Goal: Find specific page/section: Find specific page/section

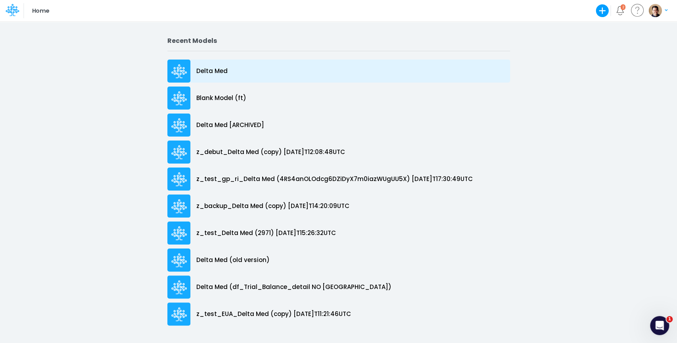
click at [203, 69] on p "Delta Med" at bounding box center [211, 71] width 31 height 9
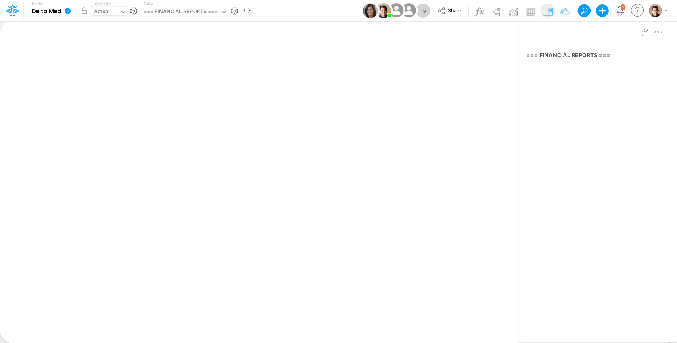
click at [103, 13] on div "Actual" at bounding box center [102, 12] width 16 height 9
click at [68, 13] on icon at bounding box center [68, 11] width 6 height 6
click at [104, 82] on button "View model info" at bounding box center [107, 82] width 85 height 12
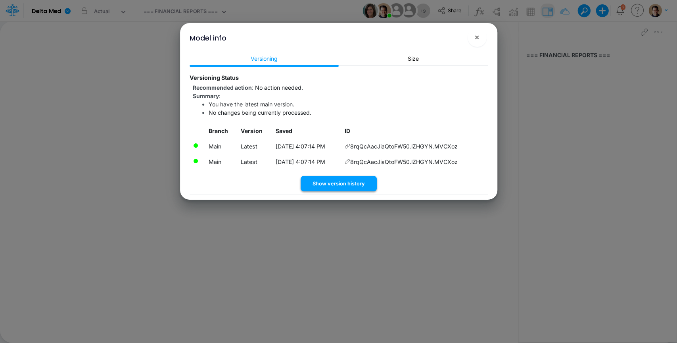
click at [339, 181] on button "Show version history" at bounding box center [339, 183] width 76 height 15
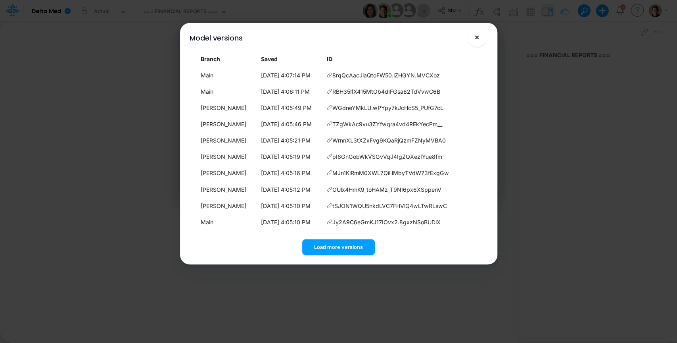
click at [475, 40] on span "×" at bounding box center [476, 37] width 5 height 10
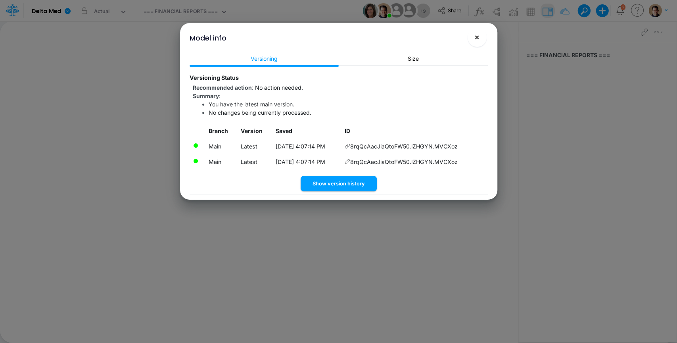
click at [482, 43] on button "×" at bounding box center [477, 37] width 19 height 19
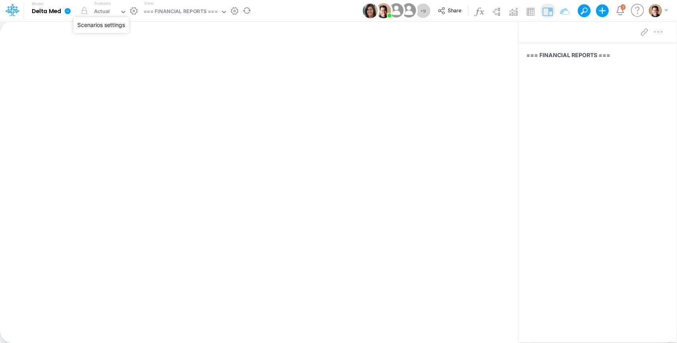
click at [135, 11] on button "button" at bounding box center [134, 11] width 8 height 8
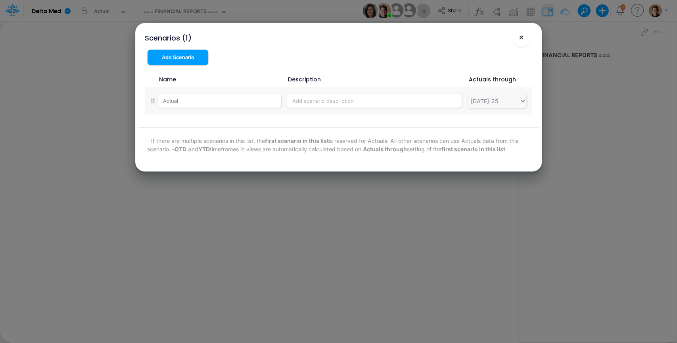
click at [523, 38] on span "×" at bounding box center [521, 37] width 5 height 10
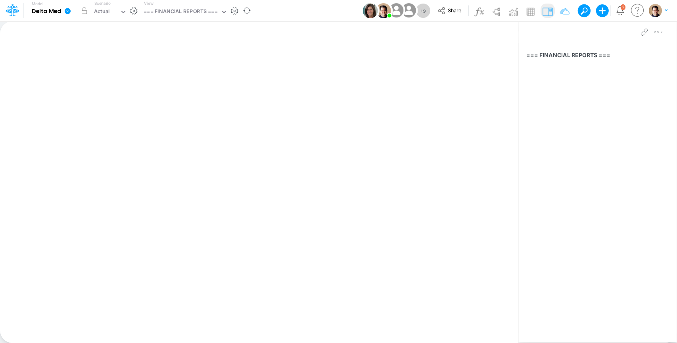
click at [67, 10] on icon at bounding box center [68, 11] width 6 height 6
click at [95, 29] on button "Edit model settings" at bounding box center [107, 32] width 85 height 12
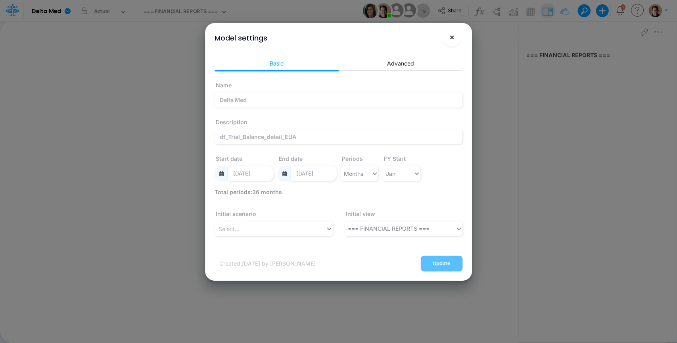
click at [455, 37] on button "×" at bounding box center [451, 37] width 19 height 19
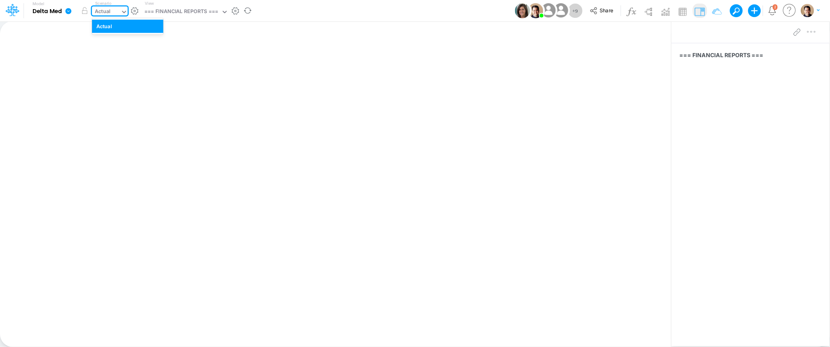
click at [110, 12] on div "Actual" at bounding box center [103, 12] width 16 height 9
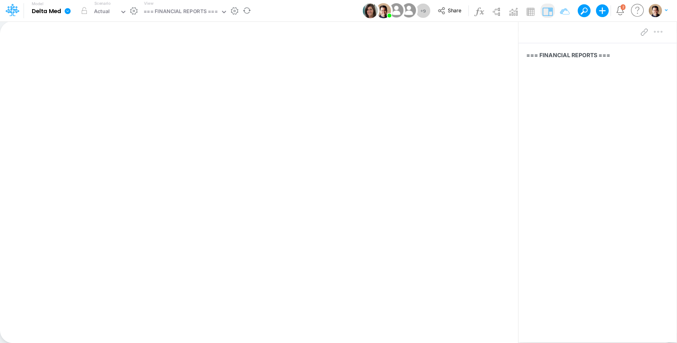
click at [66, 13] on icon at bounding box center [68, 11] width 6 height 6
click at [102, 81] on button "View model info" at bounding box center [107, 82] width 85 height 12
click at [65, 11] on icon at bounding box center [67, 11] width 7 height 7
click at [119, 83] on button "View model info" at bounding box center [107, 82] width 85 height 12
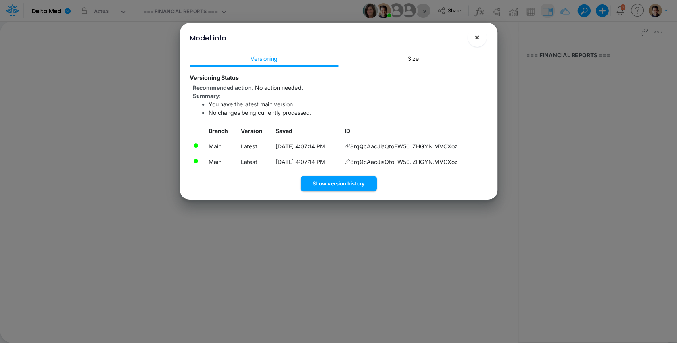
drag, startPoint x: 478, startPoint y: 35, endPoint x: 615, endPoint y: 88, distance: 147.3
click at [478, 35] on span "×" at bounding box center [476, 37] width 5 height 10
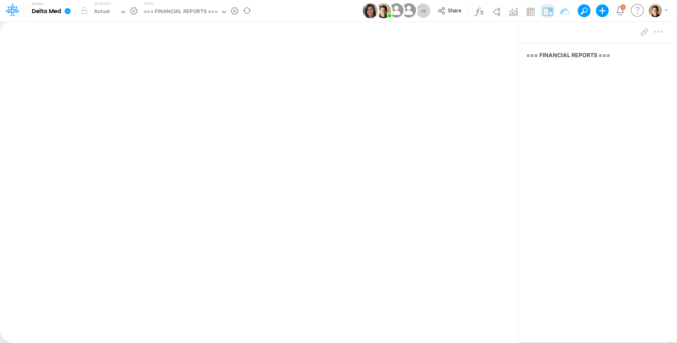
click at [69, 11] on icon at bounding box center [68, 11] width 6 height 6
click at [116, 54] on button "Import" at bounding box center [107, 56] width 85 height 13
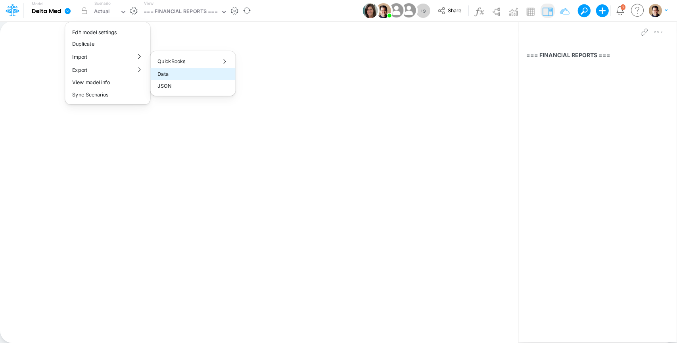
click at [190, 76] on button "Data" at bounding box center [192, 74] width 85 height 12
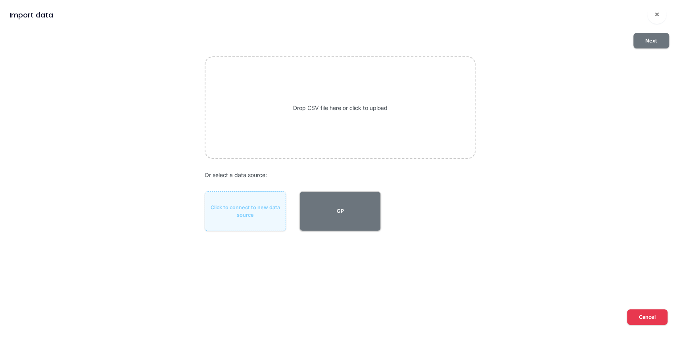
drag, startPoint x: 353, startPoint y: 198, endPoint x: 375, endPoint y: 181, distance: 27.7
click at [353, 197] on button "GP" at bounding box center [339, 211] width 81 height 40
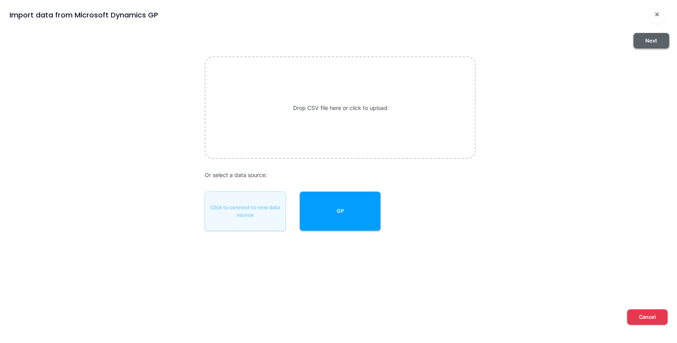
click at [652, 39] on button "Next" at bounding box center [651, 40] width 36 height 15
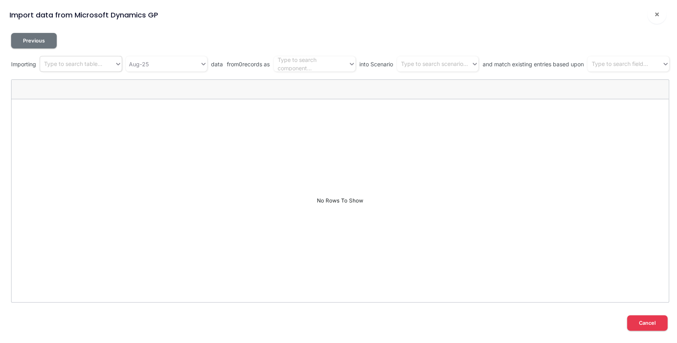
click at [75, 66] on div "Type to search table..." at bounding box center [73, 64] width 58 height 8
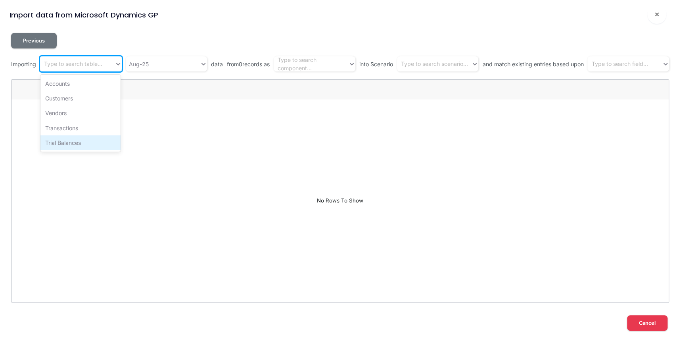
click at [69, 142] on div "Trial Balances" at bounding box center [80, 142] width 81 height 15
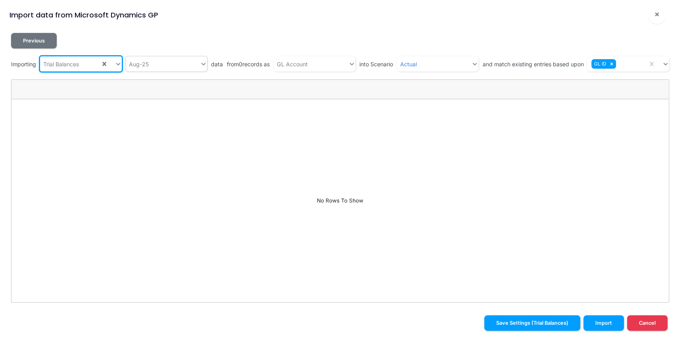
click at [157, 68] on div "Aug-25" at bounding box center [163, 64] width 75 height 13
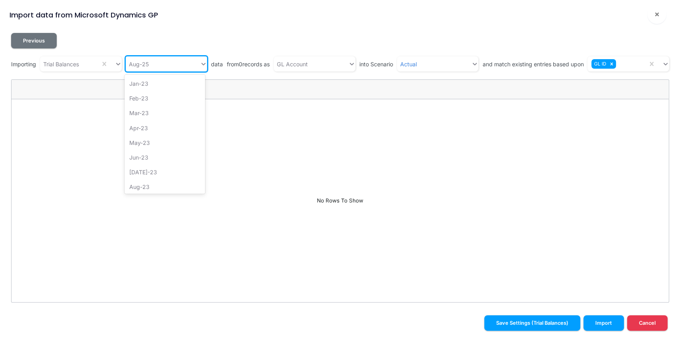
scroll to position [358, 0]
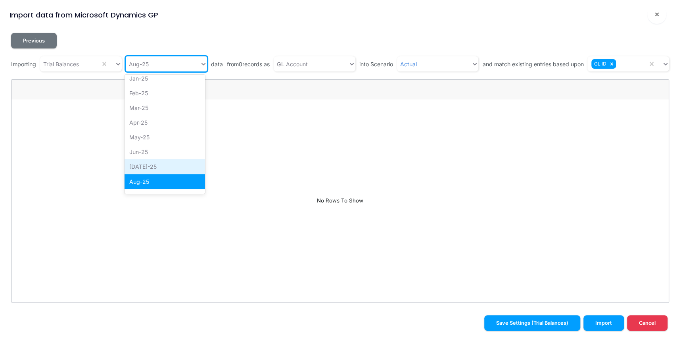
click at [160, 167] on div "Jul-25" at bounding box center [165, 166] width 81 height 15
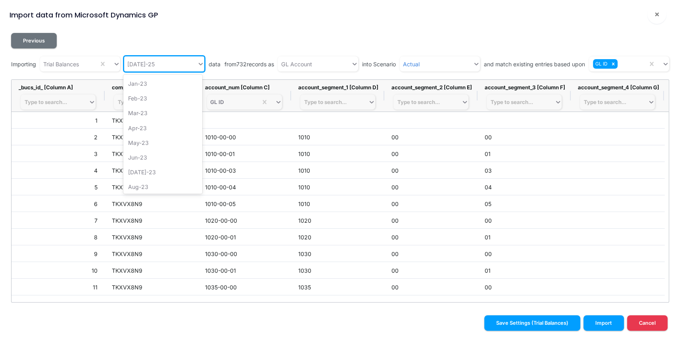
click at [144, 65] on div "Jul-25" at bounding box center [160, 64] width 73 height 13
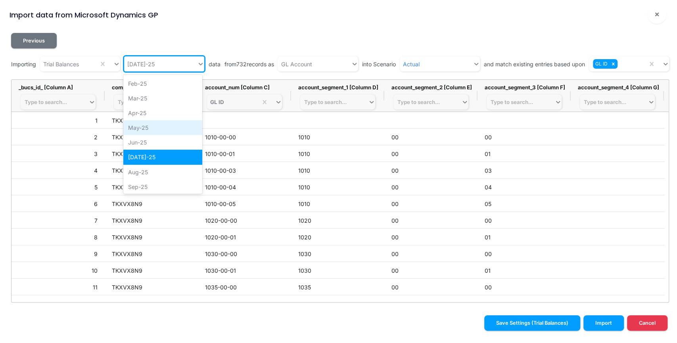
scroll to position [388, 0]
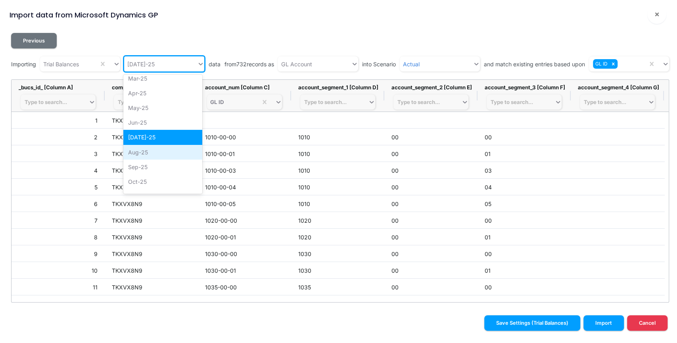
click at [144, 152] on div "Aug-25" at bounding box center [162, 152] width 79 height 15
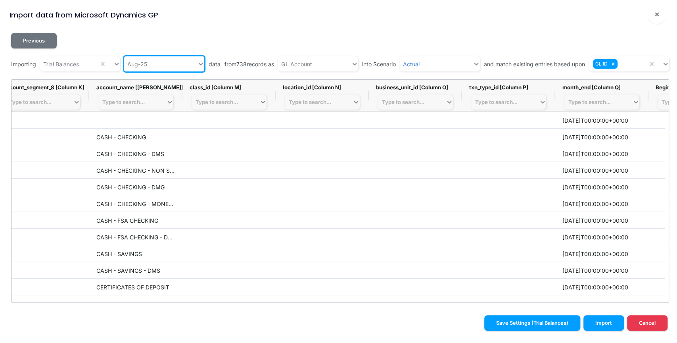
scroll to position [0, 1092]
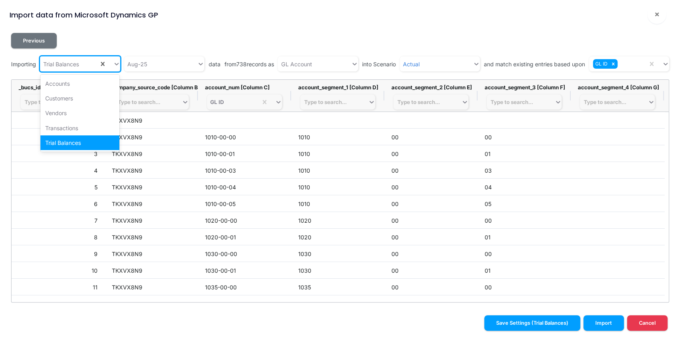
click at [90, 67] on div "Trial Balances" at bounding box center [69, 64] width 59 height 13
click at [72, 86] on div "Accounts" at bounding box center [79, 83] width 79 height 15
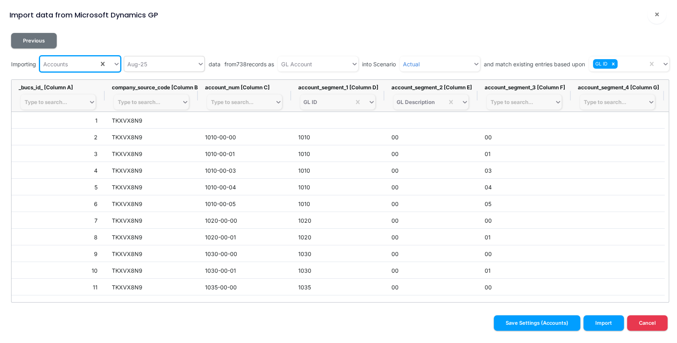
click at [155, 65] on div "Aug-25" at bounding box center [160, 64] width 73 height 13
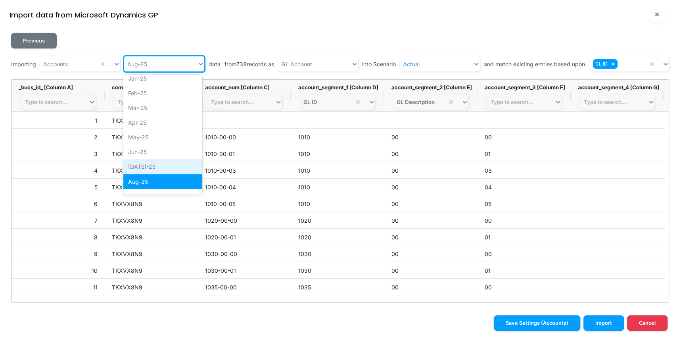
click at [163, 169] on div "Jul-25" at bounding box center [162, 166] width 79 height 15
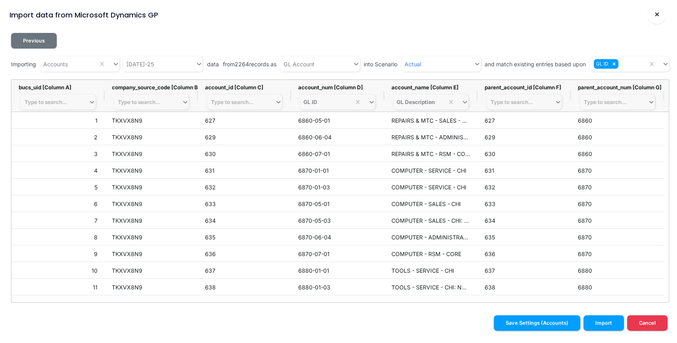
click at [657, 14] on span "×" at bounding box center [656, 14] width 5 height 10
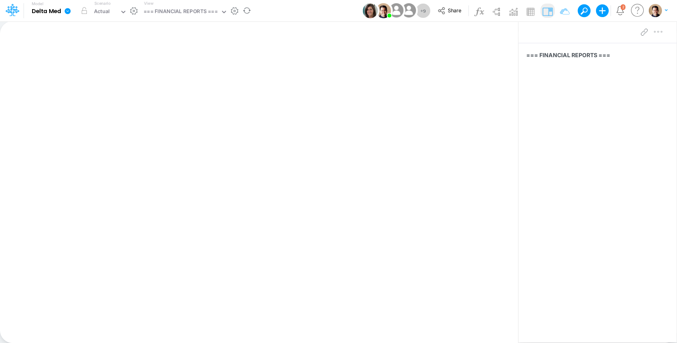
click at [67, 11] on icon at bounding box center [68, 11] width 6 height 6
click at [95, 81] on button "View model info" at bounding box center [107, 82] width 85 height 12
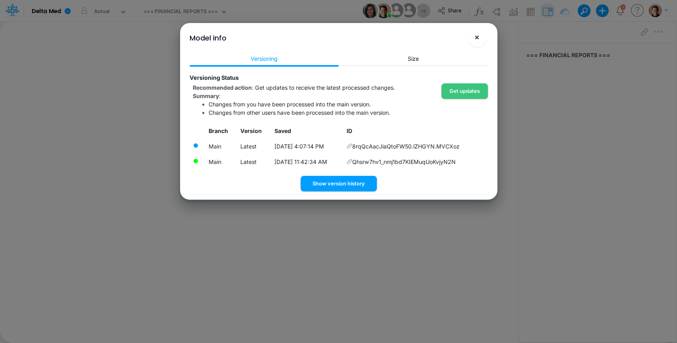
click at [478, 39] on span "×" at bounding box center [476, 37] width 5 height 10
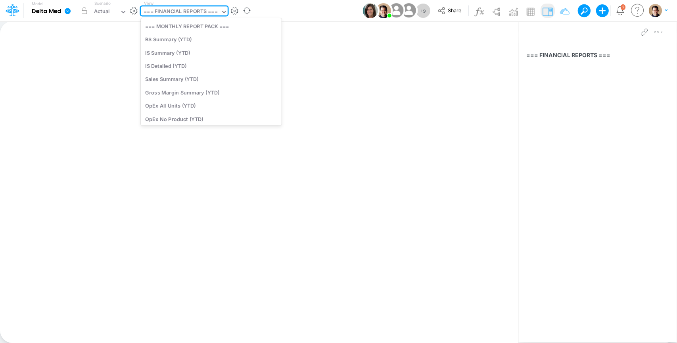
click at [194, 12] on div "=== FINANCIAL REPORTS ===" at bounding box center [181, 12] width 74 height 9
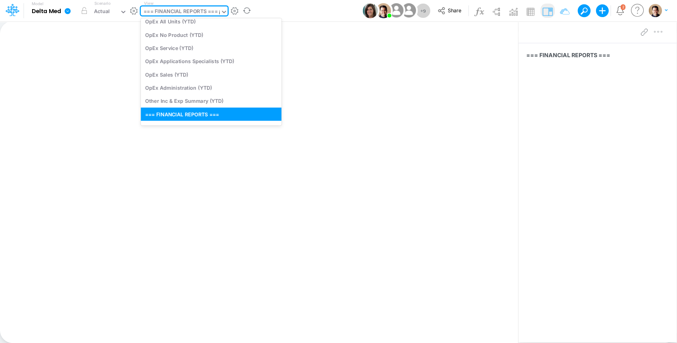
scroll to position [6, 0]
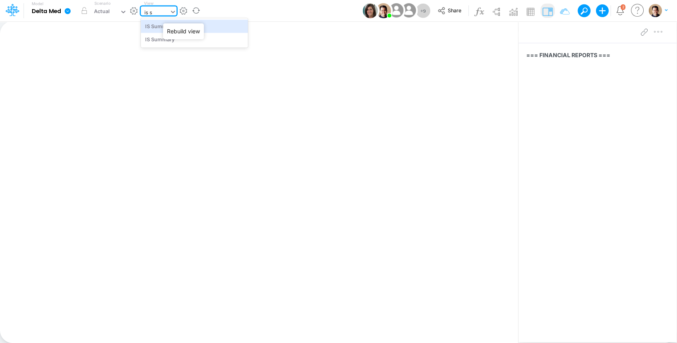
type input "is su"
click at [209, 40] on div "IS Summary" at bounding box center [194, 39] width 107 height 13
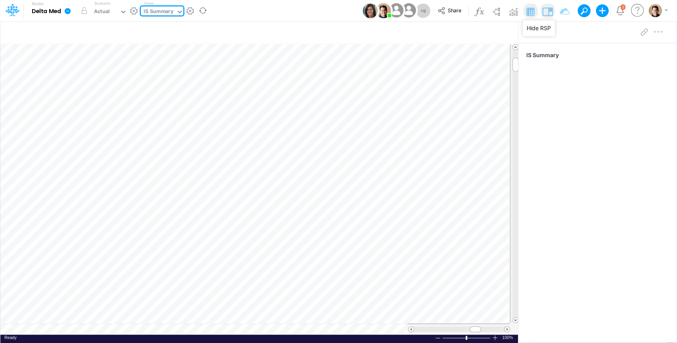
click at [548, 12] on img at bounding box center [547, 11] width 13 height 13
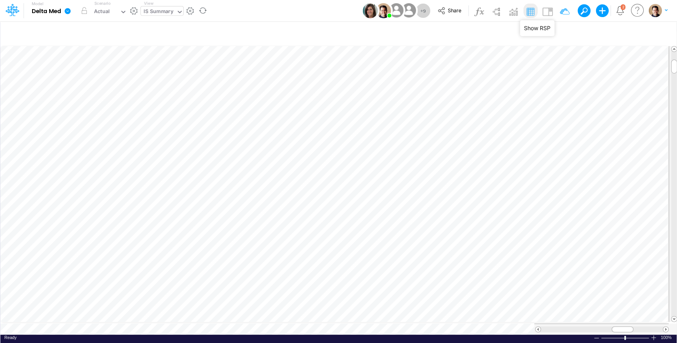
click at [160, 12] on div "IS Summary" at bounding box center [159, 12] width 30 height 9
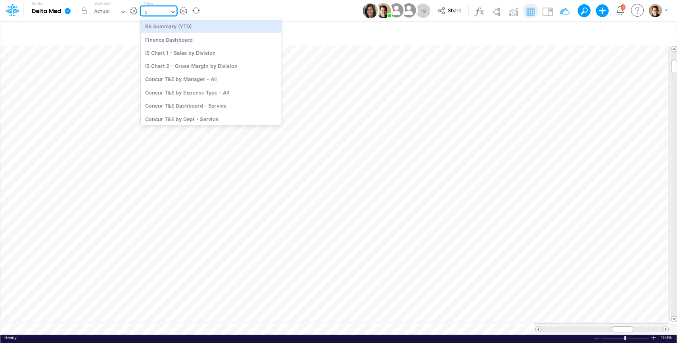
type input "bs"
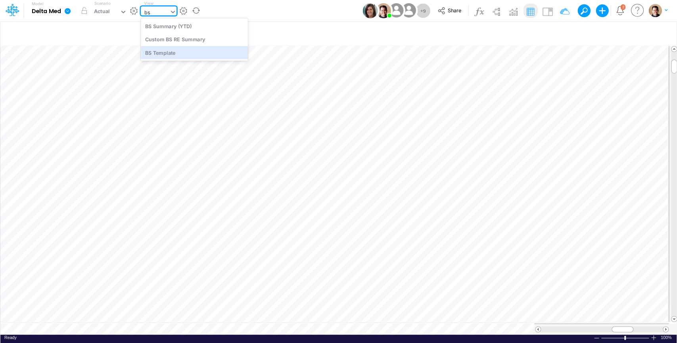
click at [189, 50] on div "BS Template" at bounding box center [194, 52] width 107 height 13
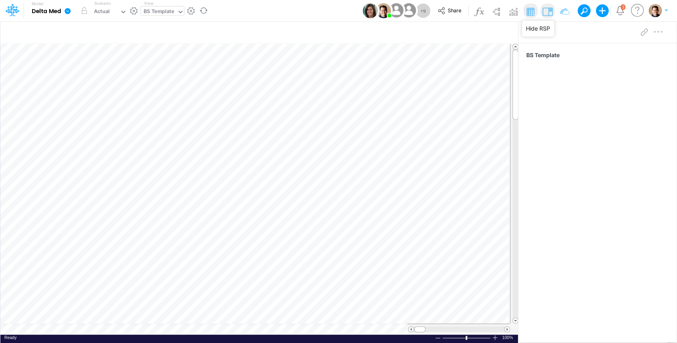
click at [547, 12] on img at bounding box center [547, 11] width 13 height 13
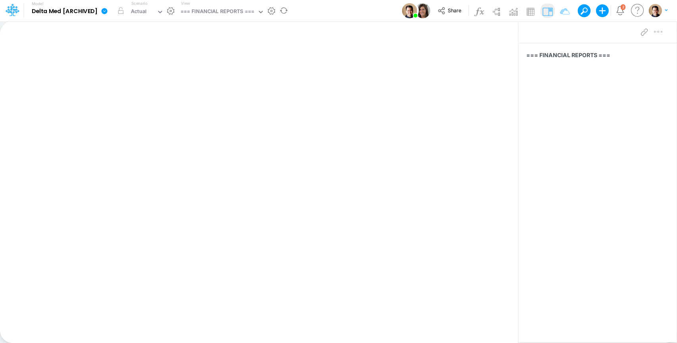
click at [103, 12] on icon at bounding box center [105, 11] width 6 height 6
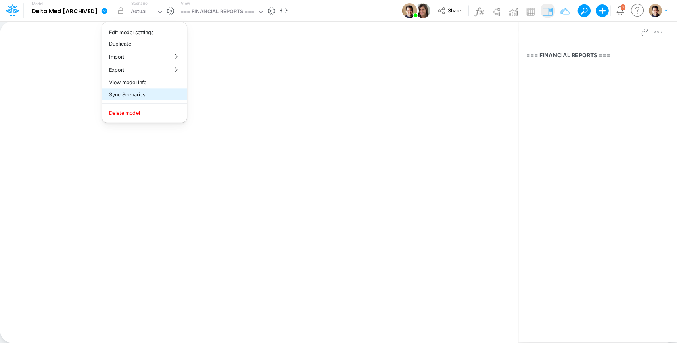
click at [153, 88] on button "Sync Scenarios" at bounding box center [144, 94] width 85 height 12
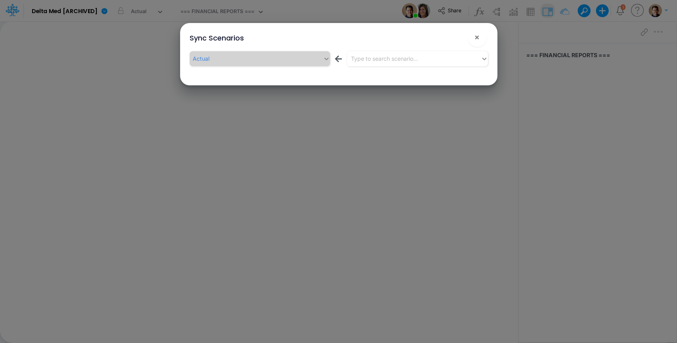
click at [104, 10] on div "Sync Scenarios ! × Actual ← Type to search scenario..." at bounding box center [338, 171] width 677 height 343
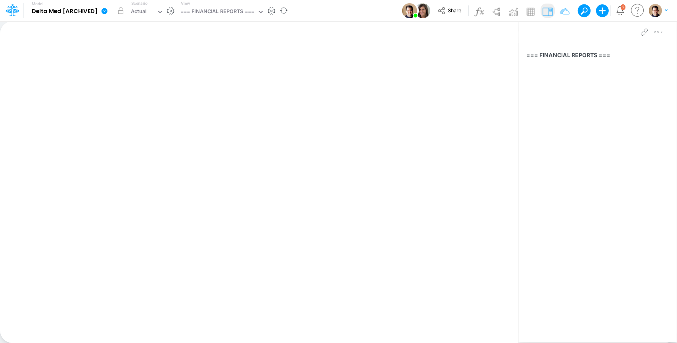
click at [103, 13] on icon at bounding box center [105, 11] width 6 height 6
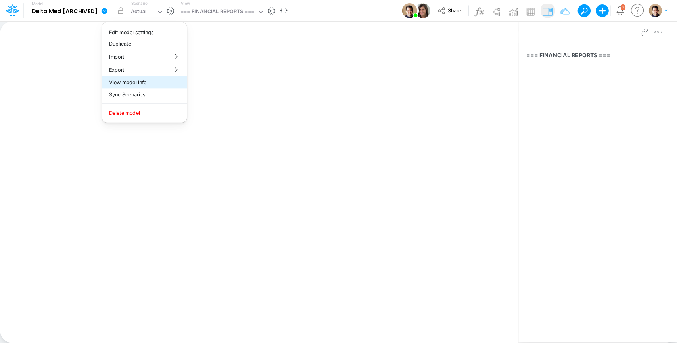
click at [134, 80] on button "View model info" at bounding box center [144, 82] width 85 height 12
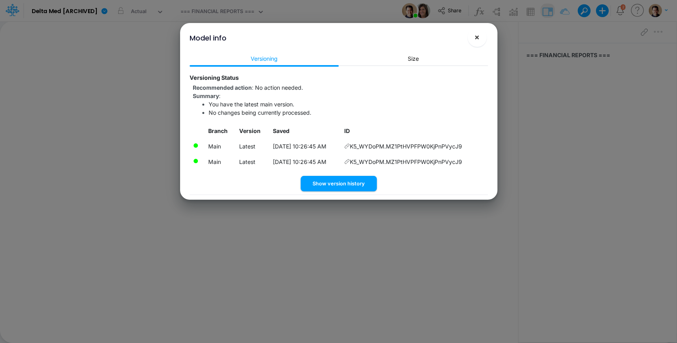
click at [481, 38] on button "×" at bounding box center [477, 37] width 19 height 19
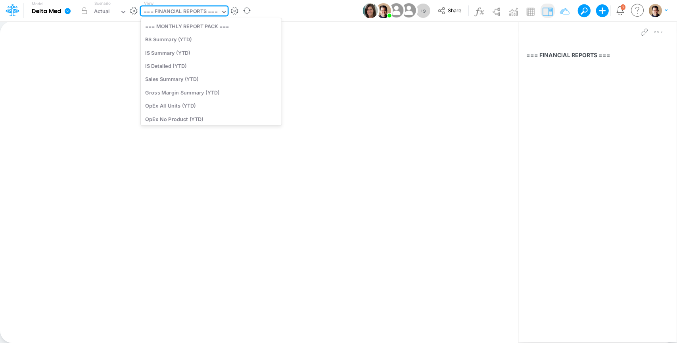
click at [190, 10] on div "=== FINANCIAL REPORTS ===" at bounding box center [181, 12] width 74 height 9
click at [201, 12] on div "=== FINANCIAL REPORTS ===" at bounding box center [181, 12] width 74 height 9
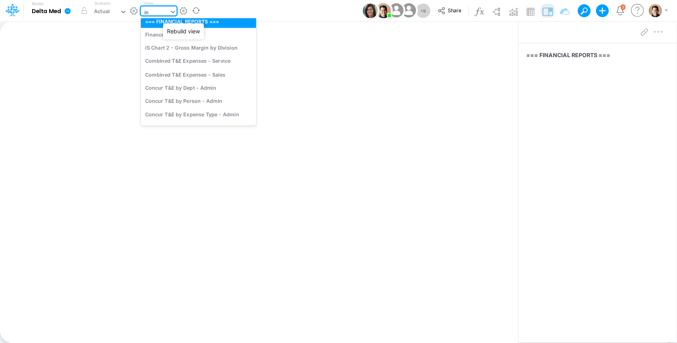
scroll to position [0, 0]
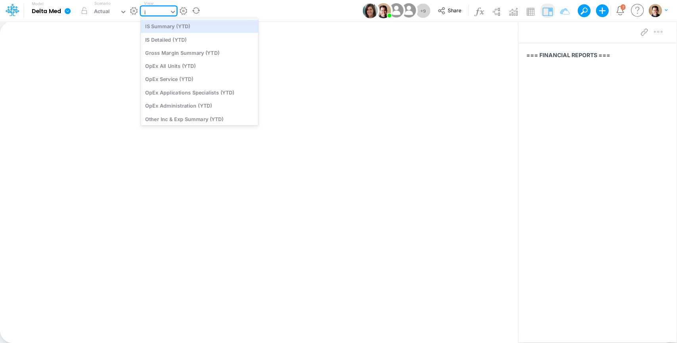
type input "is"
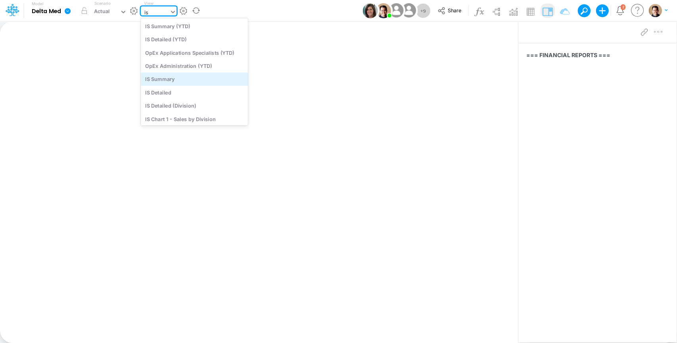
click at [196, 81] on div "IS Summary" at bounding box center [194, 79] width 107 height 13
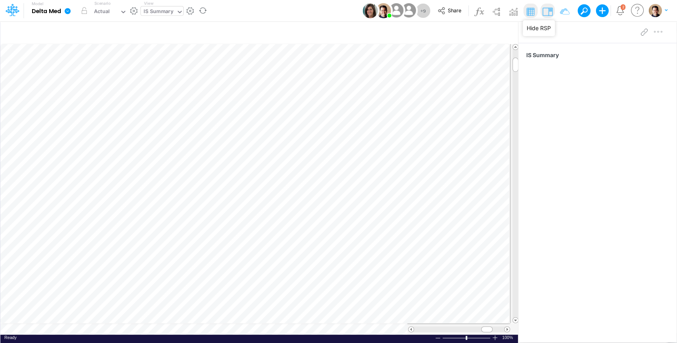
click at [547, 11] on img at bounding box center [547, 11] width 13 height 13
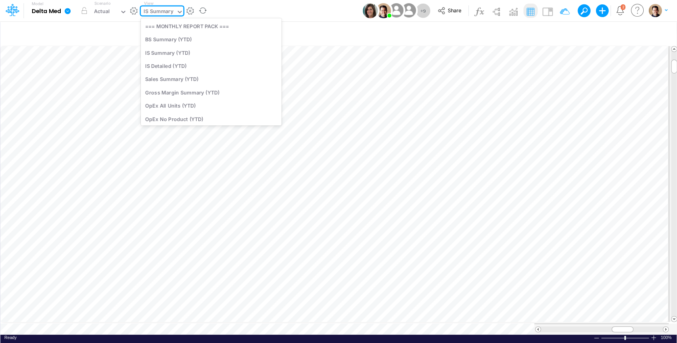
click at [157, 11] on div "IS Summary" at bounding box center [159, 12] width 30 height 9
type input "bs"
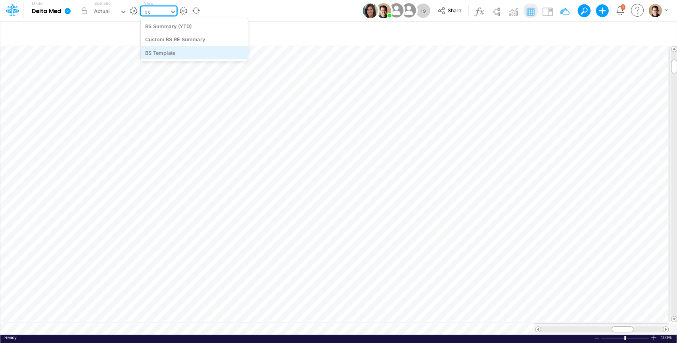
click at [183, 50] on div "BS Template" at bounding box center [194, 52] width 107 height 13
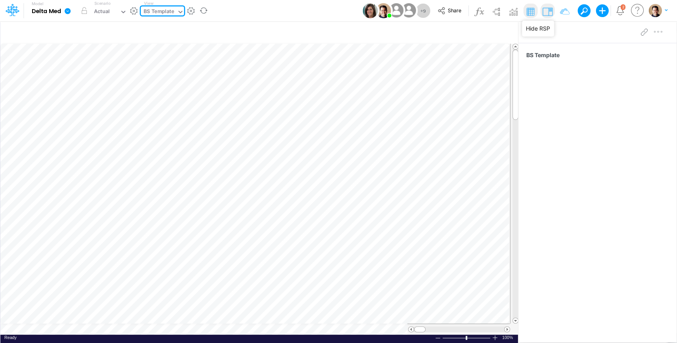
click at [544, 11] on img at bounding box center [547, 11] width 13 height 13
